Goal: Task Accomplishment & Management: Manage account settings

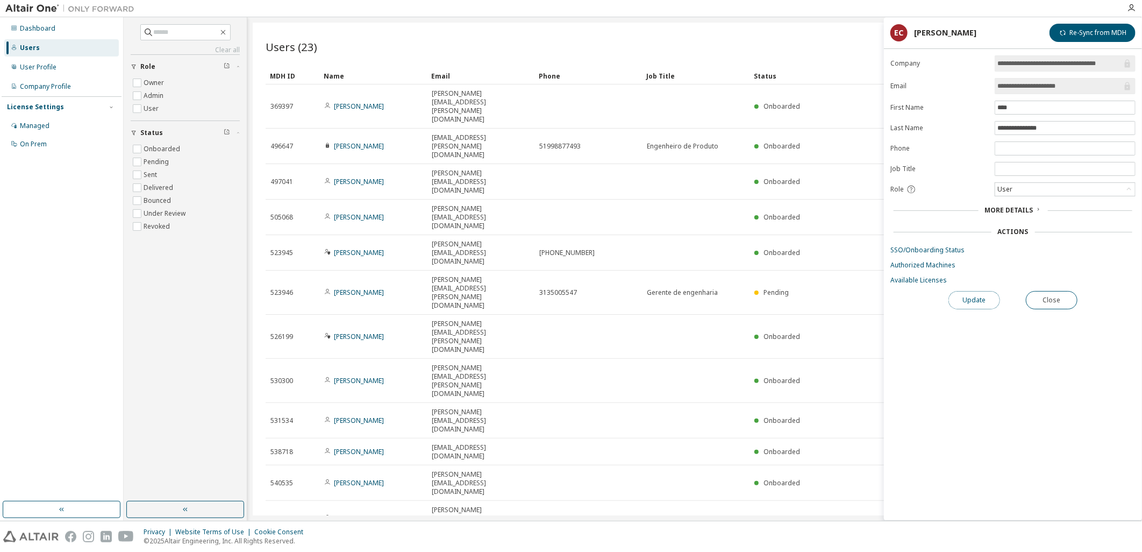
click at [977, 304] on button "Update" at bounding box center [975, 300] width 52 height 18
click at [1023, 210] on span "More Details" at bounding box center [1009, 209] width 48 height 9
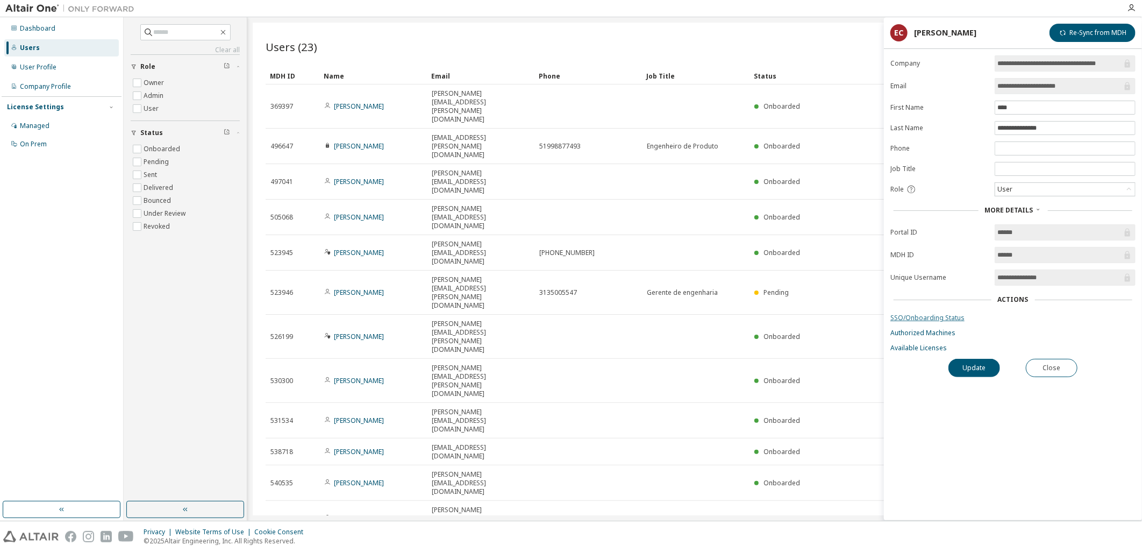
click at [957, 320] on link "SSO/Onboarding Status" at bounding box center [1013, 318] width 245 height 9
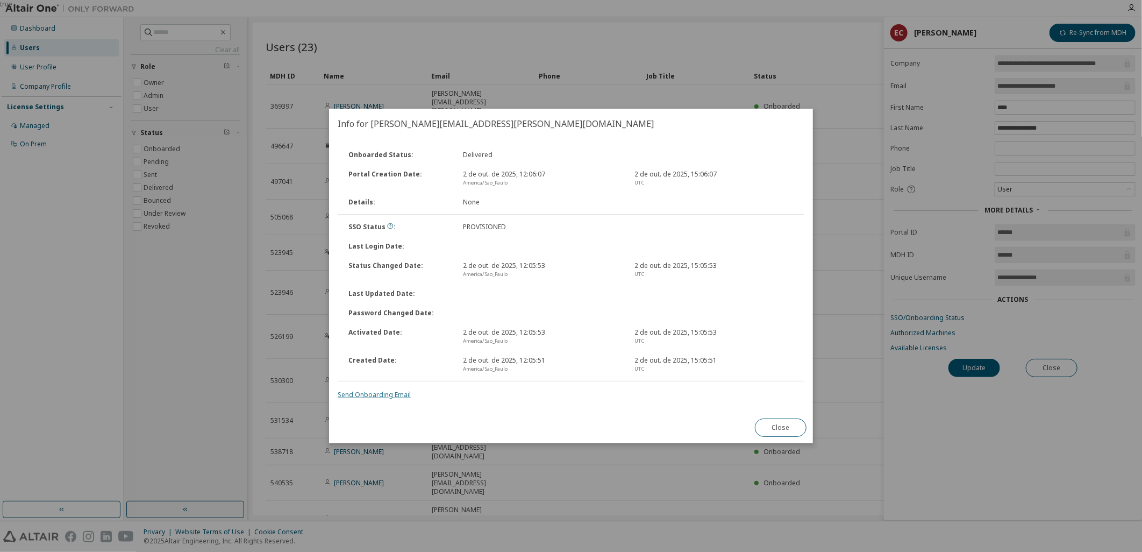
click at [362, 393] on link "Send Onboarding Email" at bounding box center [374, 394] width 73 height 9
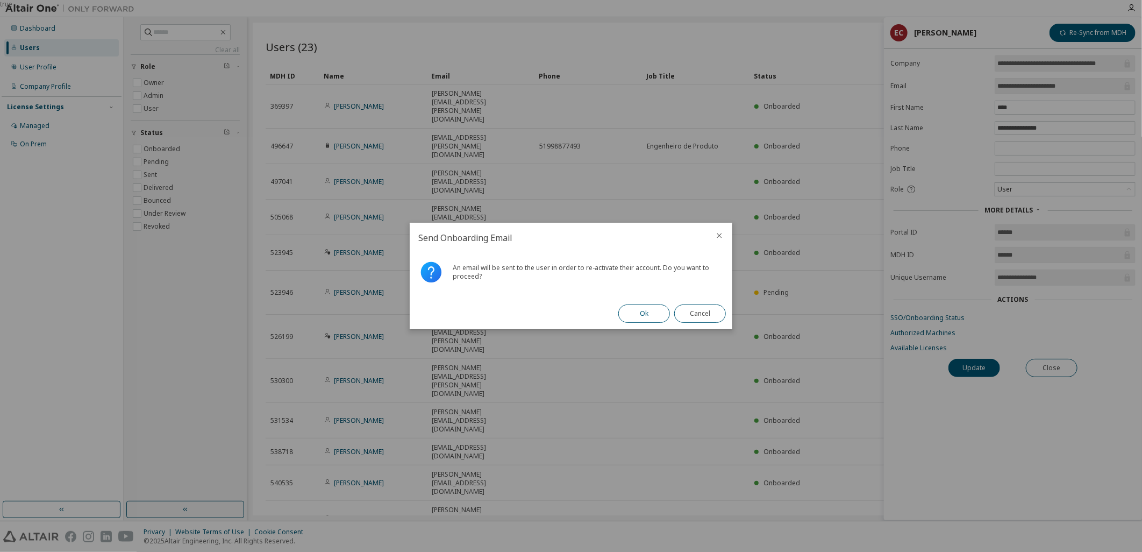
click at [647, 314] on button "Ok" at bounding box center [644, 313] width 52 height 18
click at [702, 317] on button "Close" at bounding box center [700, 313] width 52 height 18
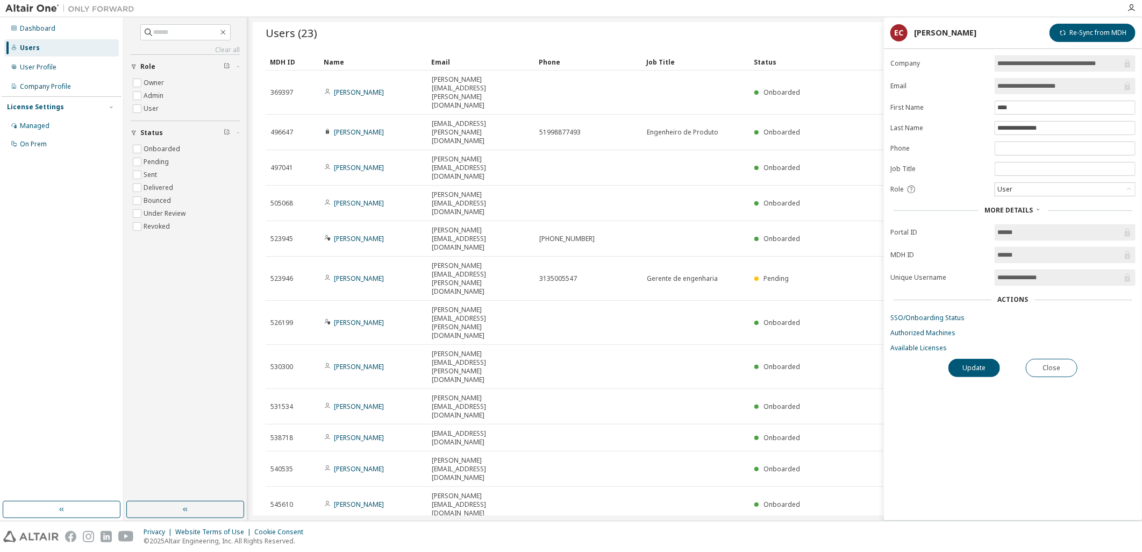
scroll to position [39, 0]
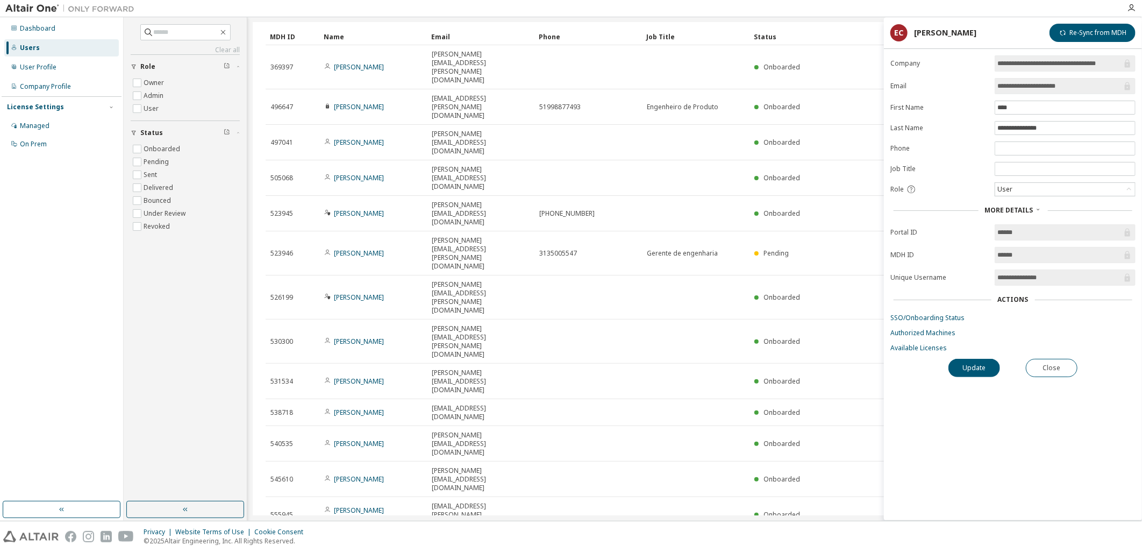
click at [196, 389] on div "Clear all Status Onboarded Pending Sent Delivered Bounced Under Review Revoked …" at bounding box center [185, 259] width 120 height 481
click at [1070, 366] on button "Close" at bounding box center [1052, 368] width 52 height 18
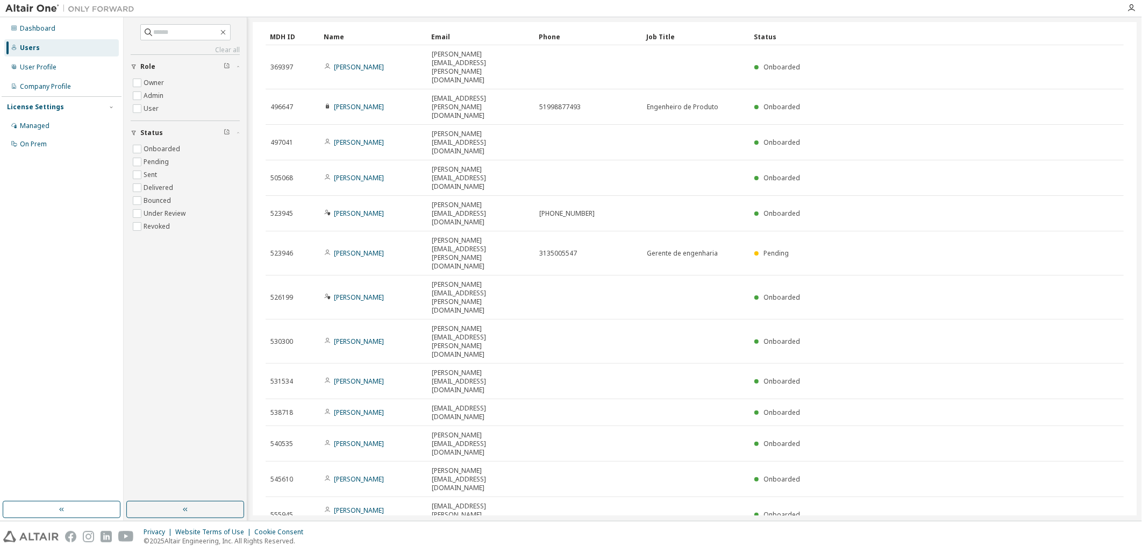
scroll to position [39, 0]
